Goal: Check status: Check status

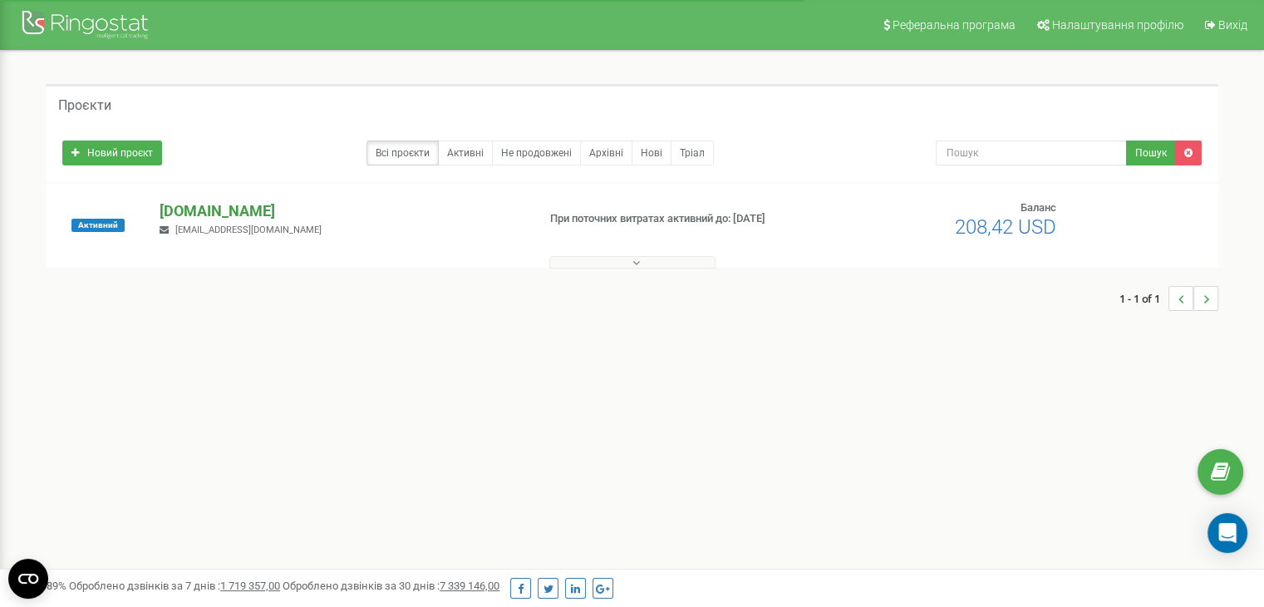
click at [186, 205] on p "[DOMAIN_NAME]" at bounding box center [341, 211] width 363 height 22
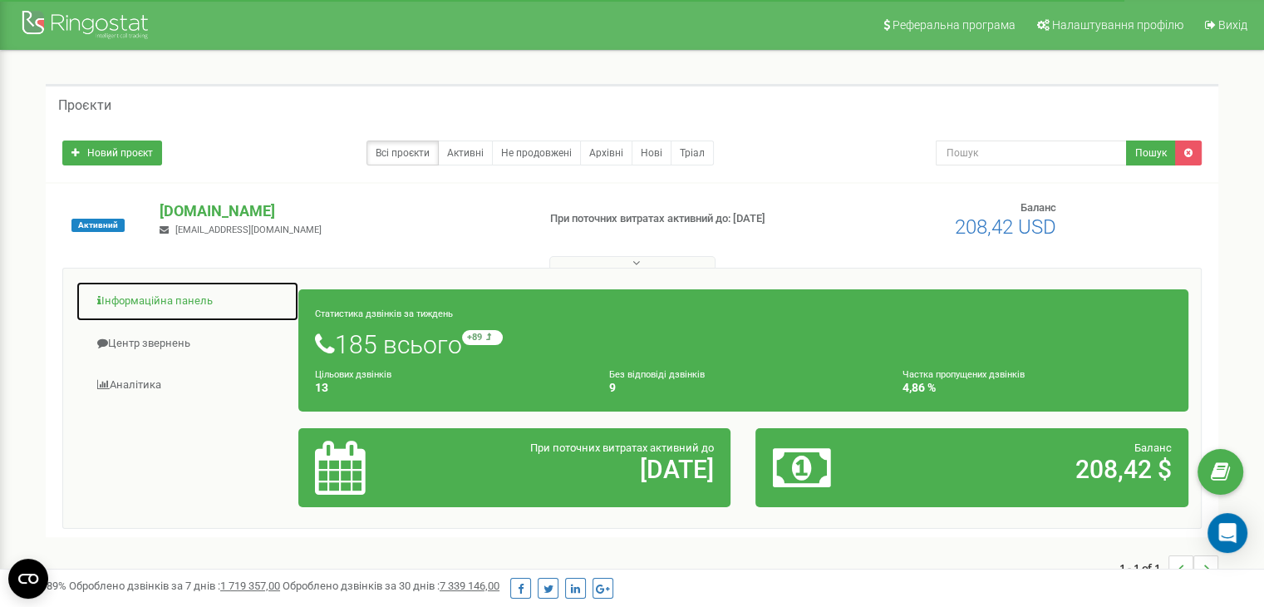
click at [160, 305] on link "Інформаційна панель" at bounding box center [188, 301] width 224 height 41
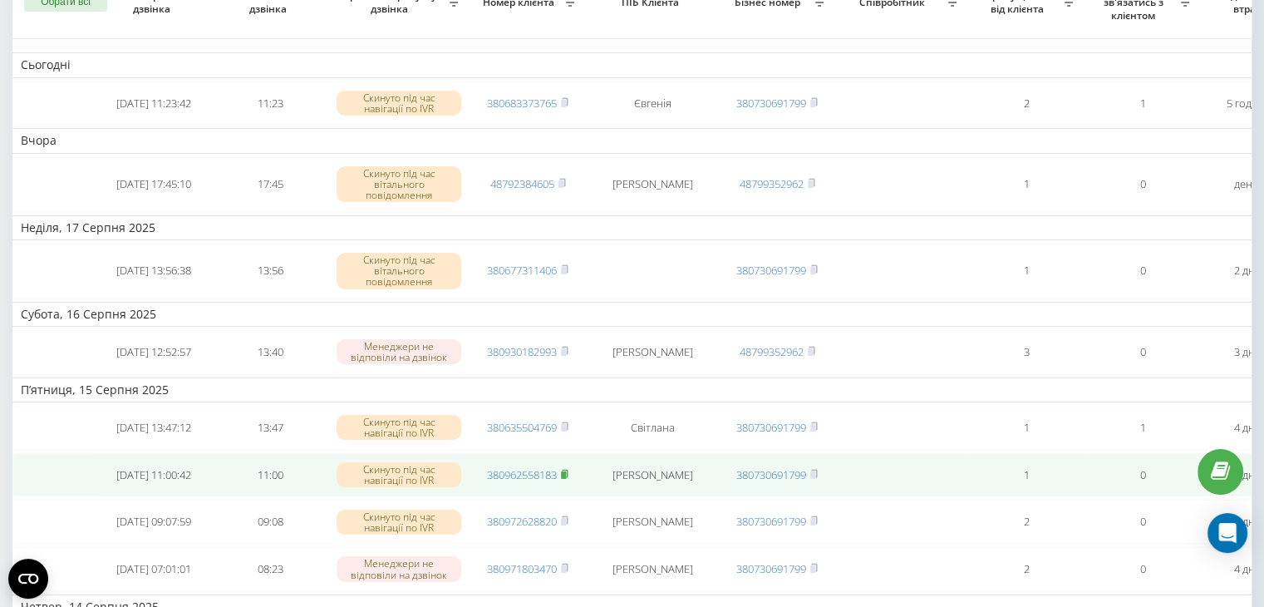
scroll to position [83, 0]
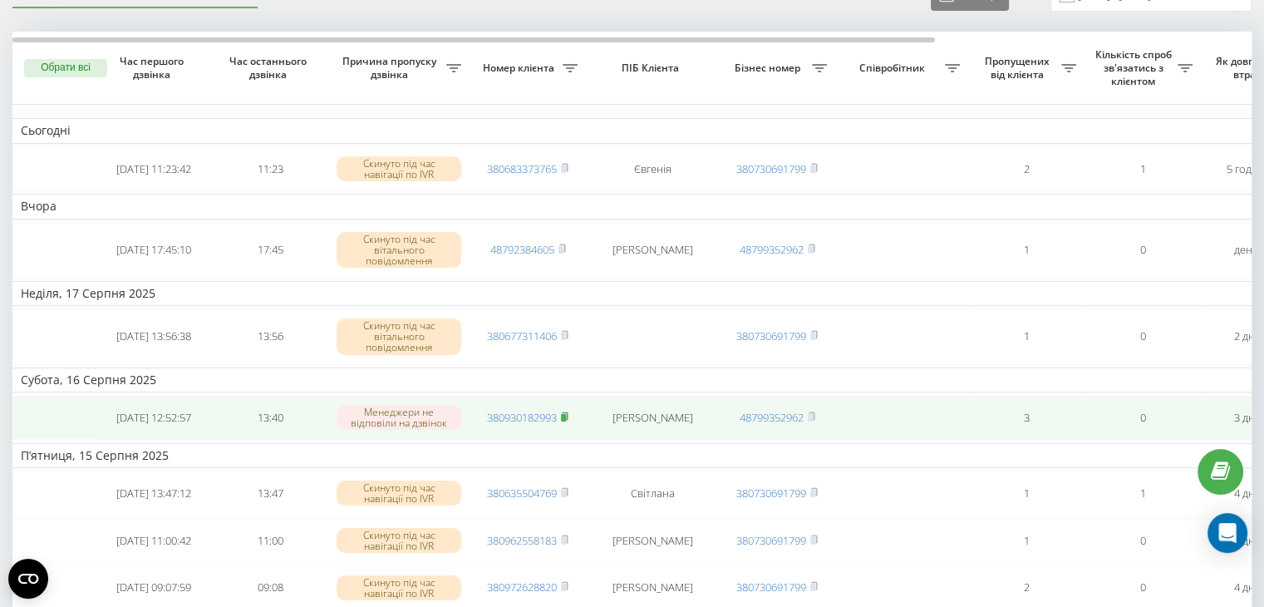
click at [566, 416] on rect at bounding box center [563, 417] width 5 height 7
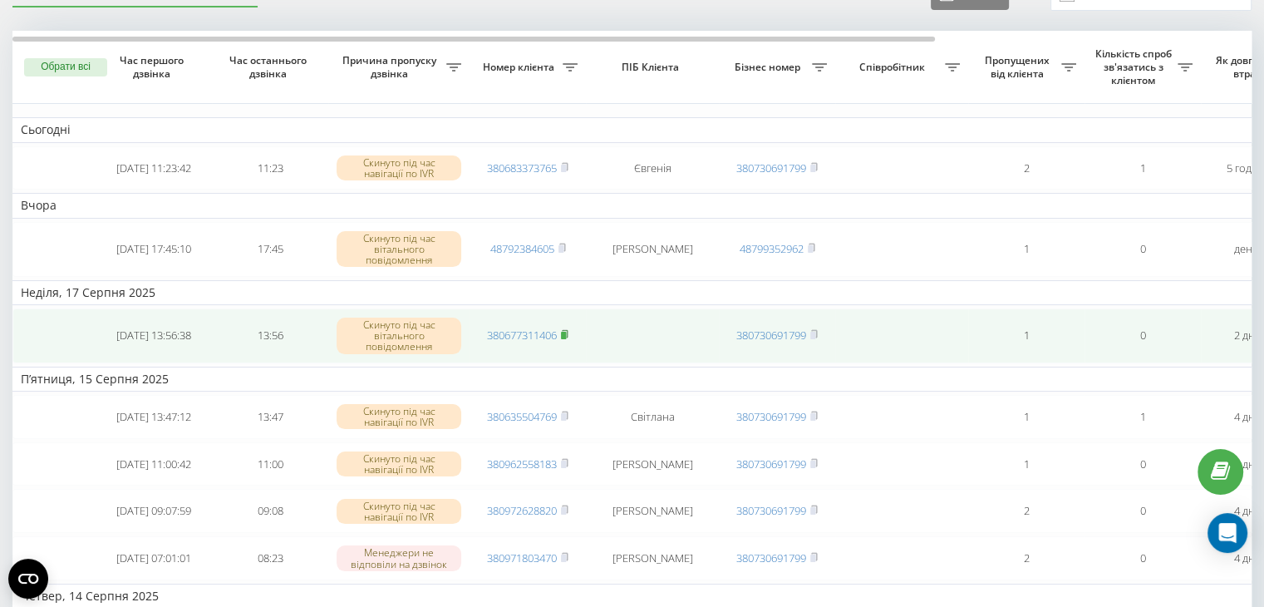
click at [565, 332] on rect at bounding box center [563, 335] width 5 height 7
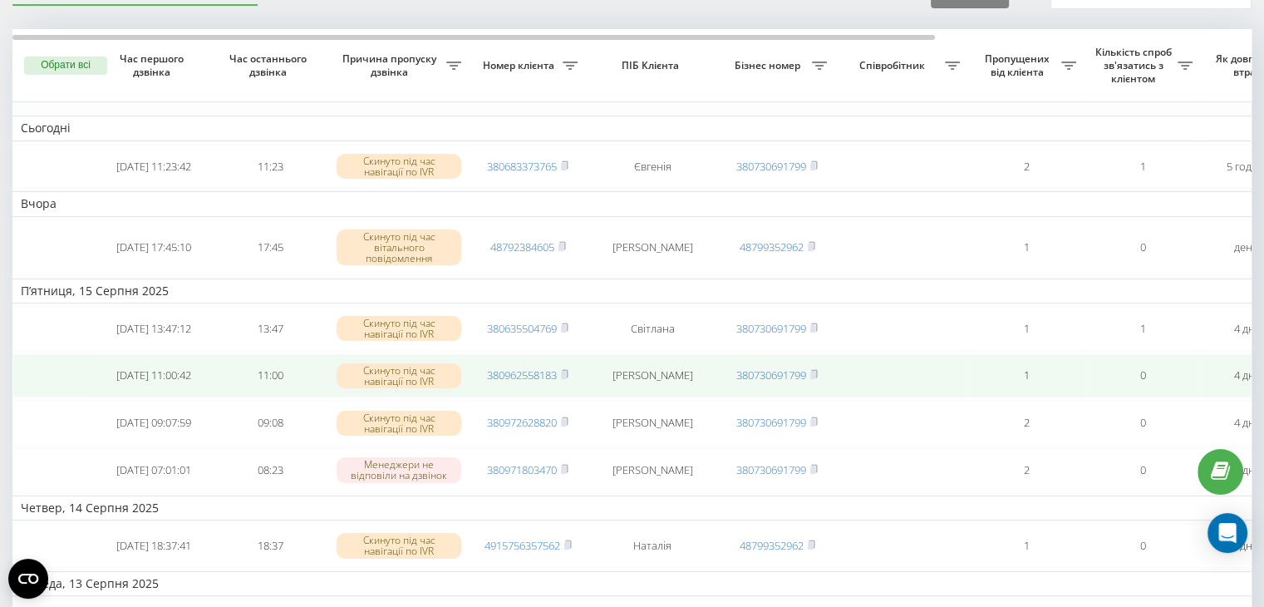
scroll to position [2, 0]
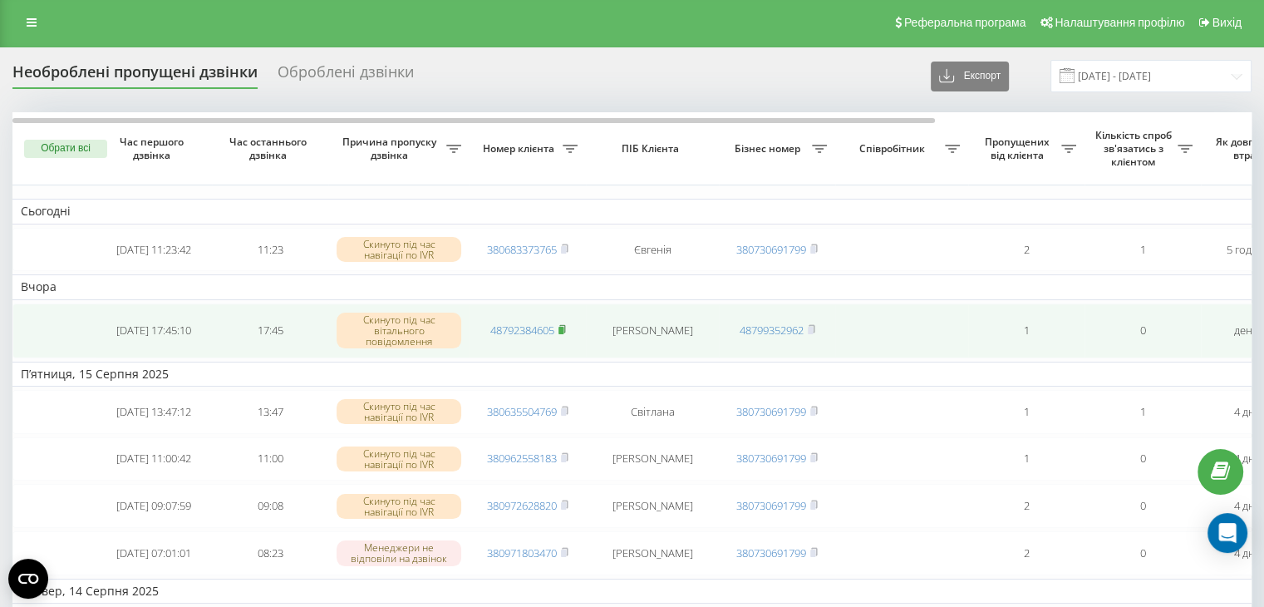
click at [563, 331] on rect at bounding box center [560, 330] width 5 height 7
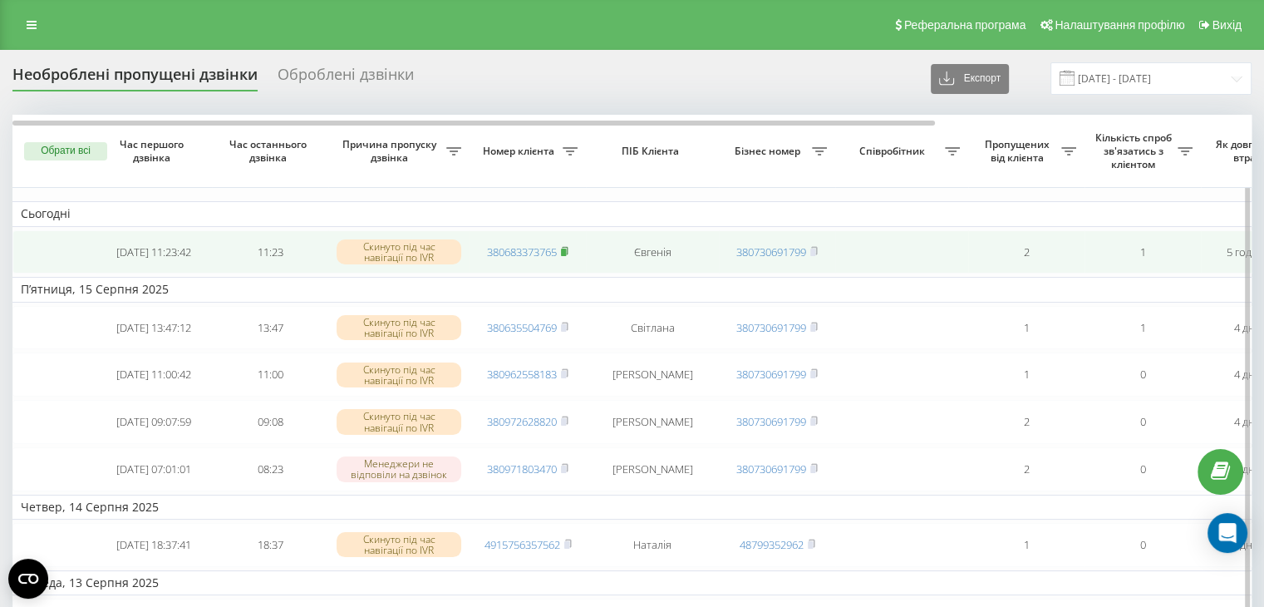
click at [565, 250] on rect at bounding box center [563, 251] width 5 height 7
